Goal: Information Seeking & Learning: Learn about a topic

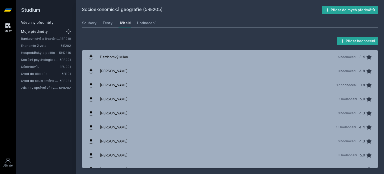
click at [50, 23] on link "Všechny předměty" at bounding box center [37, 22] width 33 height 4
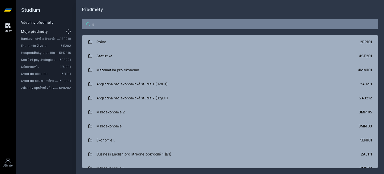
click at [117, 25] on input "s" at bounding box center [230, 24] width 296 height 10
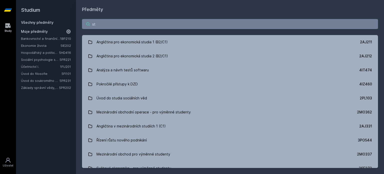
type input "s"
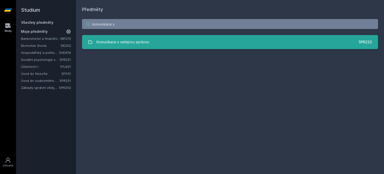
type input "komunikace s"
click at [117, 37] on link "Komunikace s veřejnou správou 5PR222" at bounding box center [230, 42] width 296 height 14
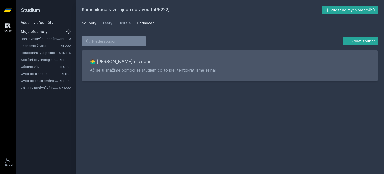
click at [148, 22] on div "Hodnocení" at bounding box center [146, 23] width 19 height 5
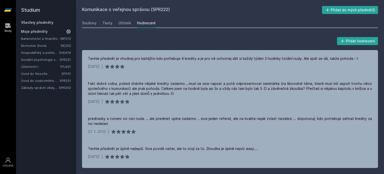
click at [49, 20] on link "Všechny předměty" at bounding box center [37, 22] width 33 height 4
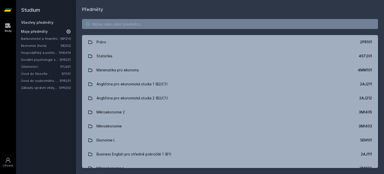
click at [105, 23] on input "search" at bounding box center [230, 24] width 296 height 10
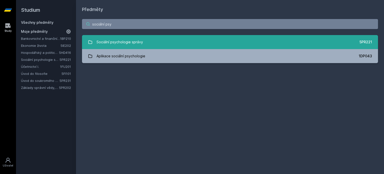
type input "sociální psy"
click at [124, 40] on div "Sociální psychologie správy" at bounding box center [120, 42] width 47 height 10
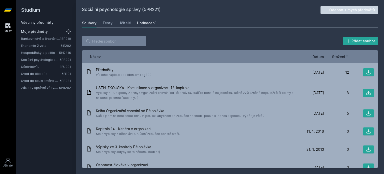
click at [142, 23] on div "Hodnocení" at bounding box center [146, 23] width 19 height 5
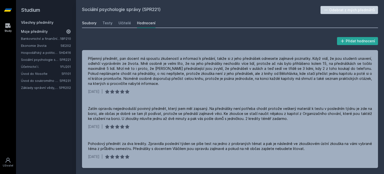
click at [93, 25] on div "Soubory" at bounding box center [89, 23] width 15 height 5
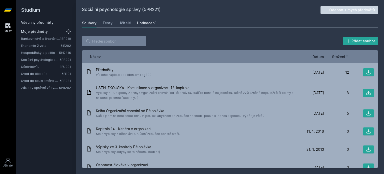
click at [138, 23] on div "Hodnocení" at bounding box center [146, 23] width 19 height 5
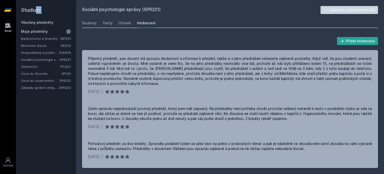
click at [38, 21] on div "Studium Všechny předměty Moje předměty Bankovnictví a finanční instituce 1BP210…" at bounding box center [46, 87] width 60 height 174
click at [38, 21] on link "Všechny předměty" at bounding box center [37, 22] width 33 height 4
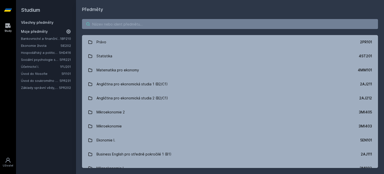
click at [107, 22] on input "search" at bounding box center [230, 24] width 296 height 10
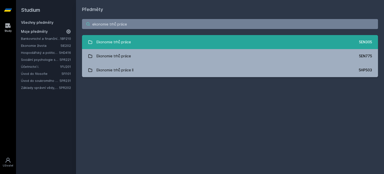
type input "ekonomie trhů práce"
click at [123, 42] on div "Ekonomie trhů práce" at bounding box center [114, 42] width 35 height 10
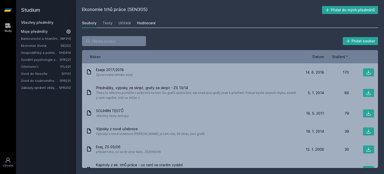
click at [140, 25] on div "Hodnocení" at bounding box center [146, 23] width 19 height 5
click at [51, 22] on link "Všechny předměty" at bounding box center [37, 22] width 33 height 4
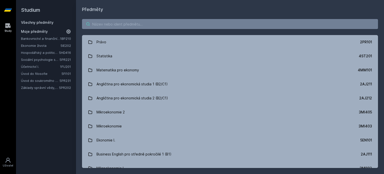
click at [128, 21] on input "search" at bounding box center [230, 24] width 296 height 10
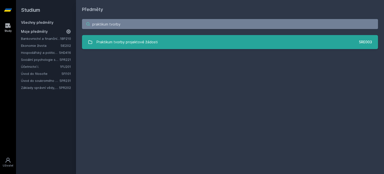
type input "praktikum tvorby"
click at [128, 40] on div "Praktikum tvorby projektové žádosti" at bounding box center [127, 42] width 61 height 10
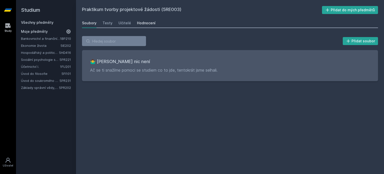
click at [140, 26] on link "Hodnocení" at bounding box center [146, 23] width 19 height 10
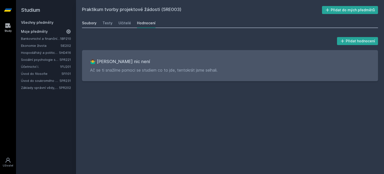
click at [91, 22] on div "Soubory" at bounding box center [89, 23] width 15 height 5
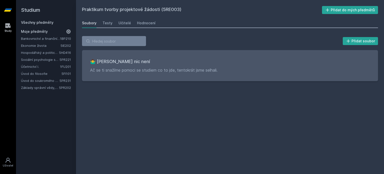
click at [47, 22] on link "Všechny předměty" at bounding box center [37, 22] width 33 height 4
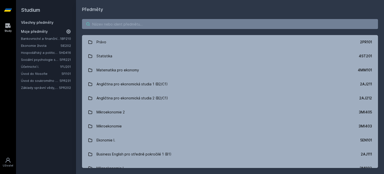
click at [101, 25] on input "search" at bounding box center [230, 24] width 296 height 10
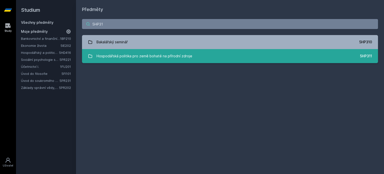
type input "5HP31"
click at [113, 56] on div "Hospodářská politika pro země bohaté na přírodní zdroje" at bounding box center [145, 56] width 96 height 10
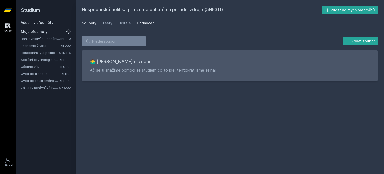
click at [139, 21] on div "Hodnocení" at bounding box center [146, 23] width 19 height 5
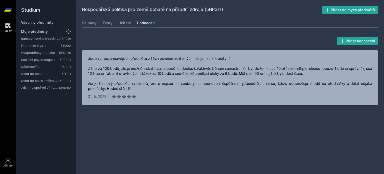
click at [44, 22] on link "Všechny předměty" at bounding box center [37, 22] width 33 height 4
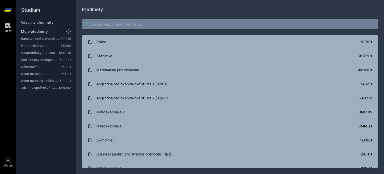
click at [109, 24] on input "search" at bounding box center [230, 24] width 296 height 10
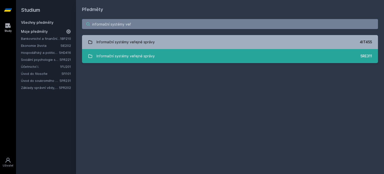
type input "informační systémy veř"
click at [138, 57] on div "Informační systémy veřejné správy" at bounding box center [126, 56] width 58 height 10
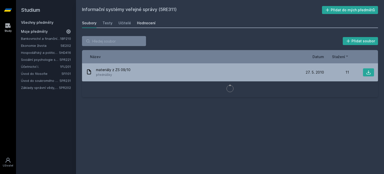
click at [145, 21] on div "Hodnocení" at bounding box center [146, 23] width 19 height 5
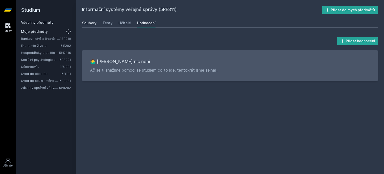
click at [94, 23] on div "Soubory" at bounding box center [89, 23] width 15 height 5
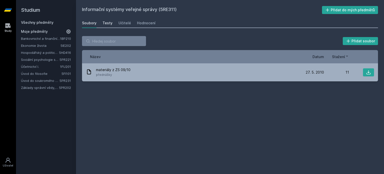
click at [109, 21] on div "Testy" at bounding box center [108, 23] width 10 height 5
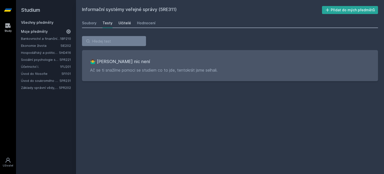
click at [119, 23] on div "Učitelé" at bounding box center [125, 23] width 13 height 5
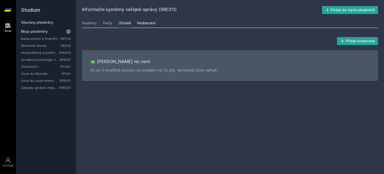
click at [139, 27] on link "Hodnocení" at bounding box center [146, 23] width 19 height 10
click at [141, 25] on div "Hodnocení" at bounding box center [146, 23] width 19 height 5
click at [88, 24] on div "Soubory" at bounding box center [89, 23] width 15 height 5
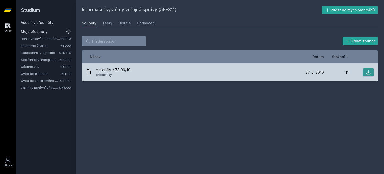
click at [366, 73] on icon at bounding box center [368, 72] width 5 height 5
